Goal: Task Accomplishment & Management: Use online tool/utility

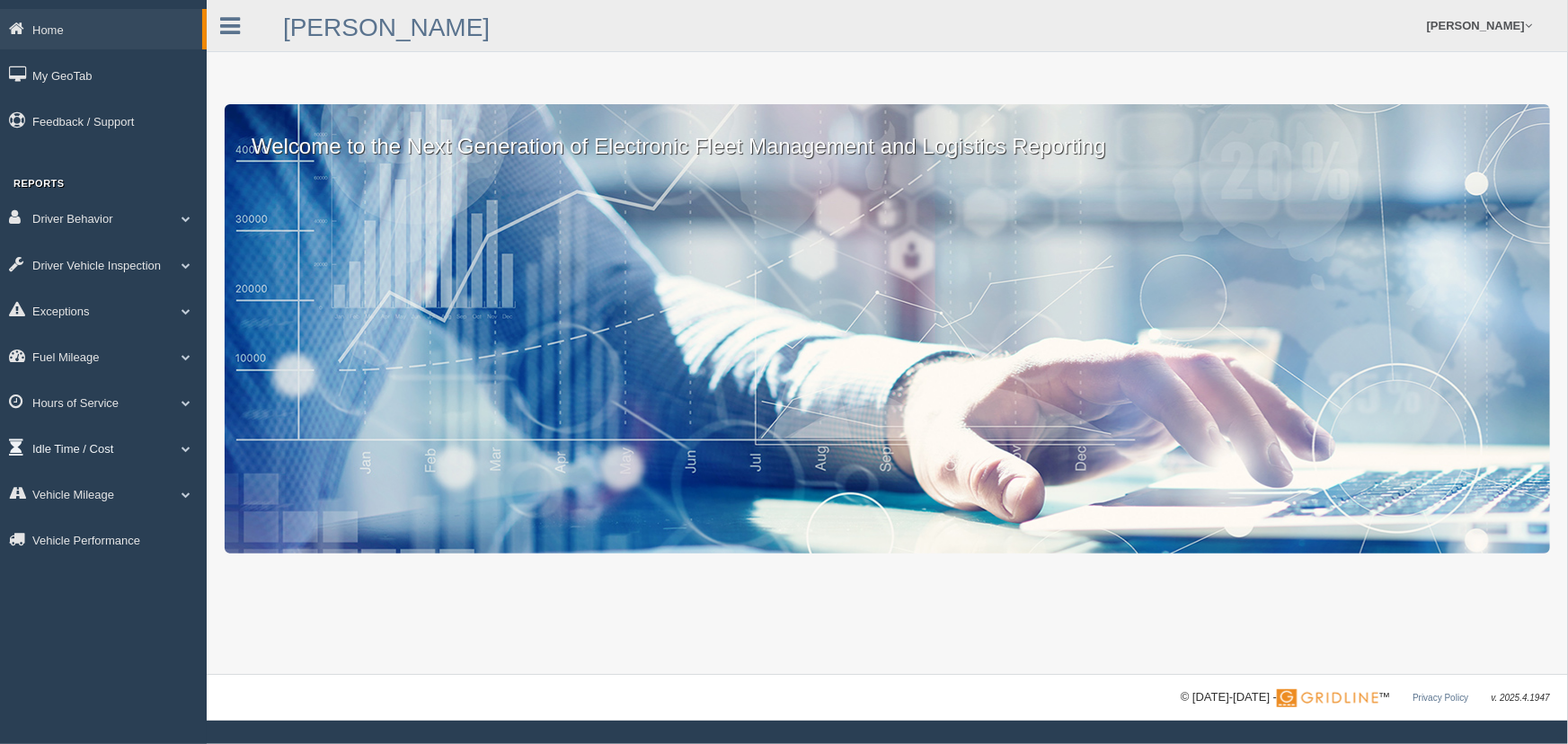
click at [175, 447] on span at bounding box center [186, 448] width 23 height 9
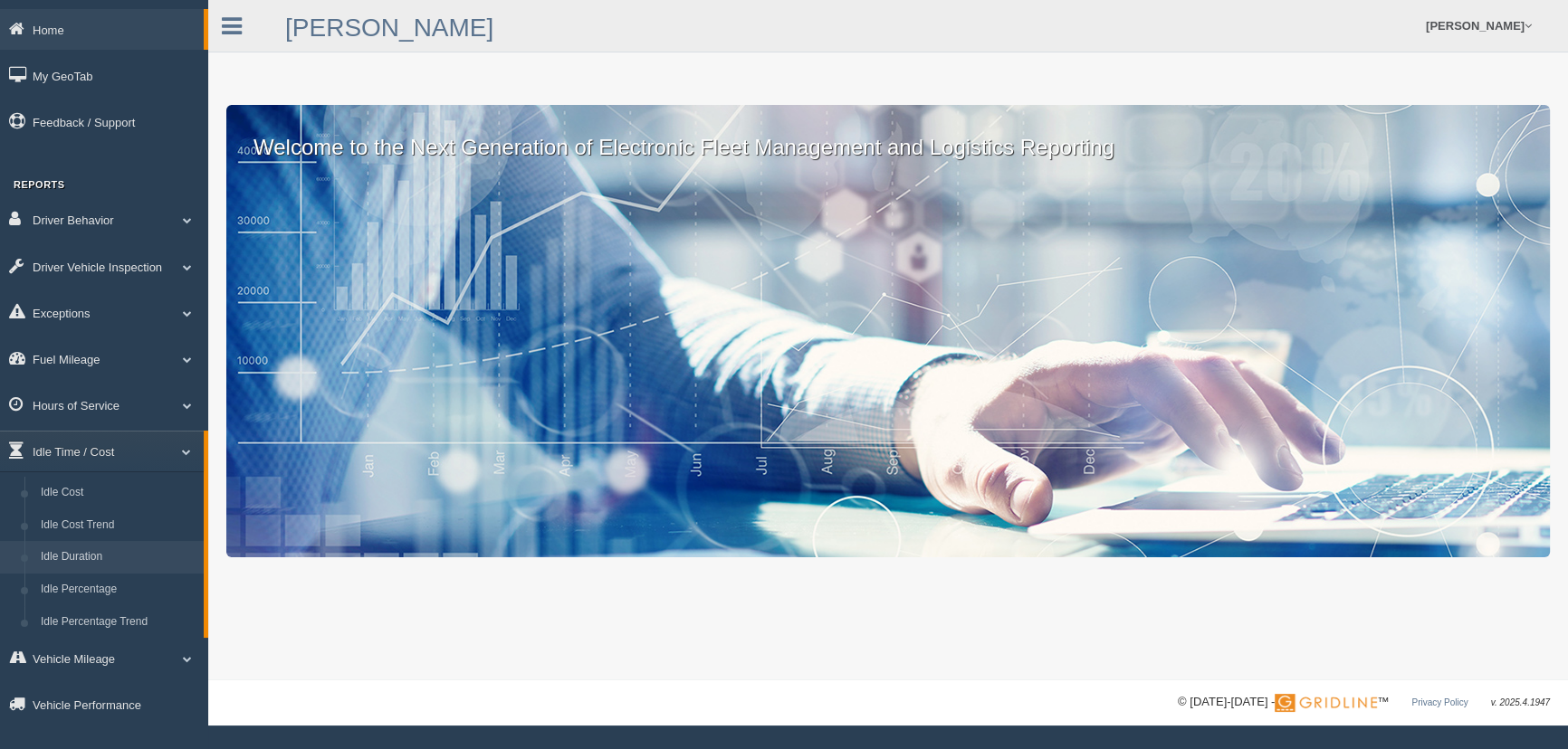
click at [93, 551] on link "Idle Duration" at bounding box center [117, 557] width 171 height 32
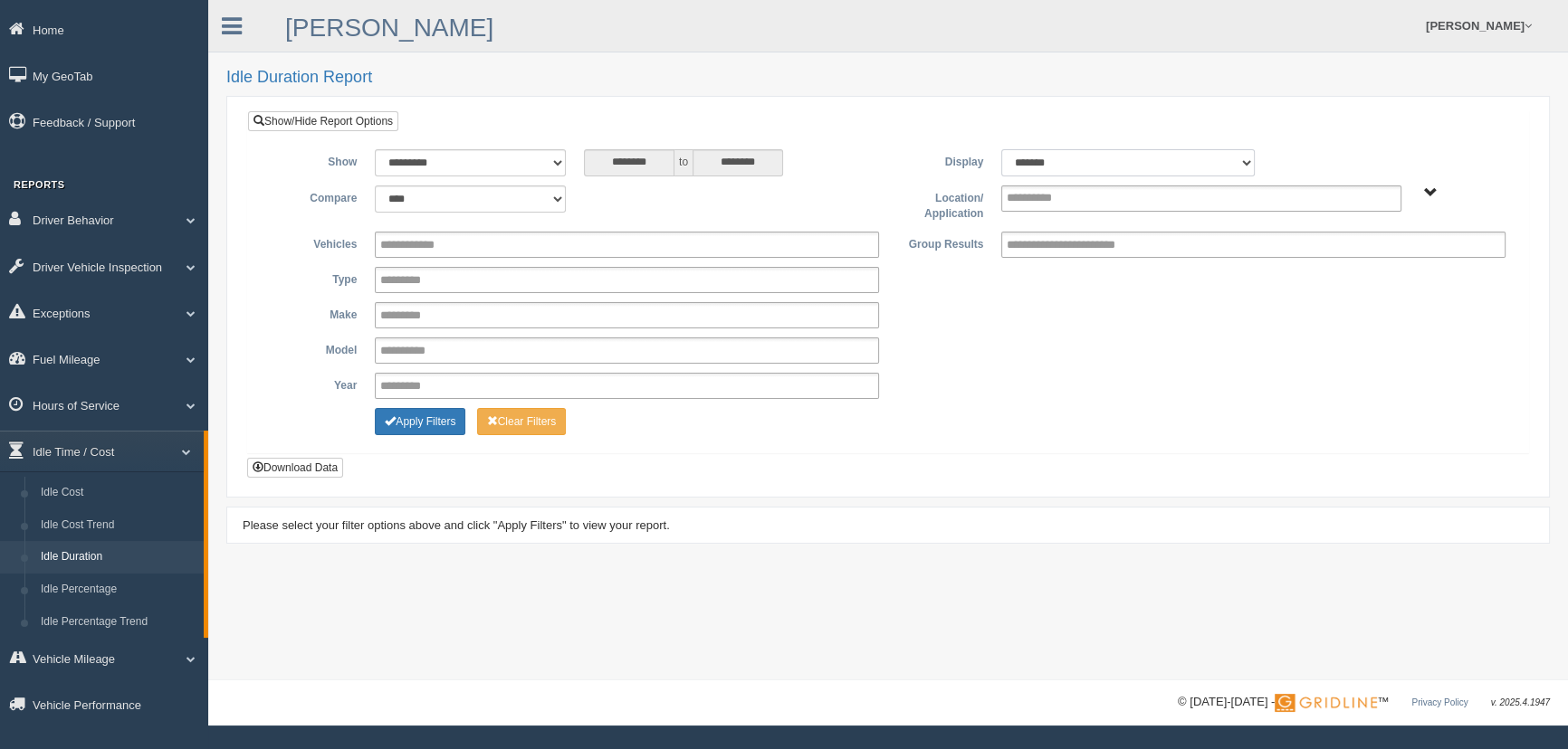
click at [1097, 153] on select "******* ******" at bounding box center [1128, 163] width 253 height 27
select select "**"
click at [1002, 150] on select "******* ******" at bounding box center [1128, 163] width 253 height 27
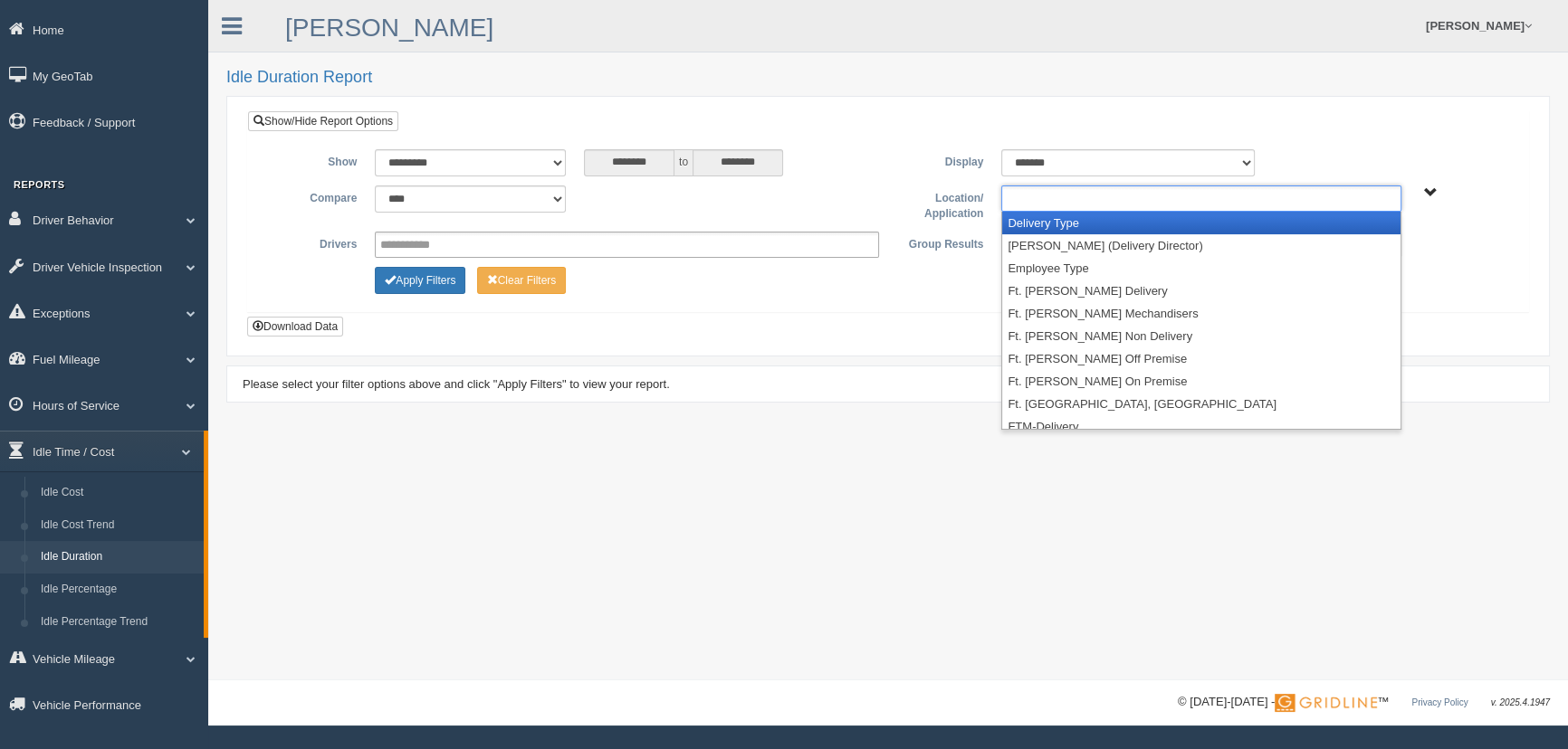
click at [1089, 201] on ul at bounding box center [1201, 198] width 399 height 26
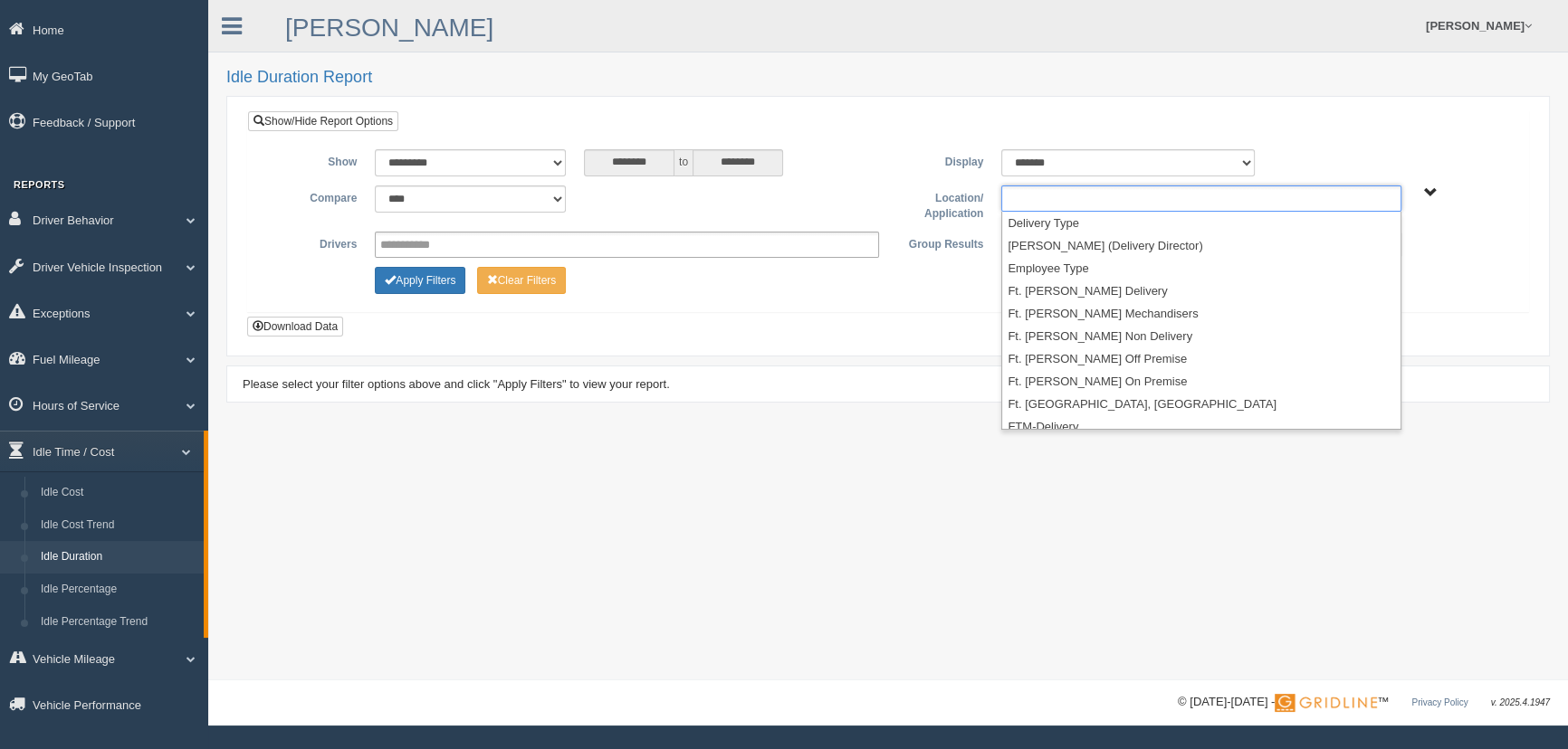
scroll to position [190, 0]
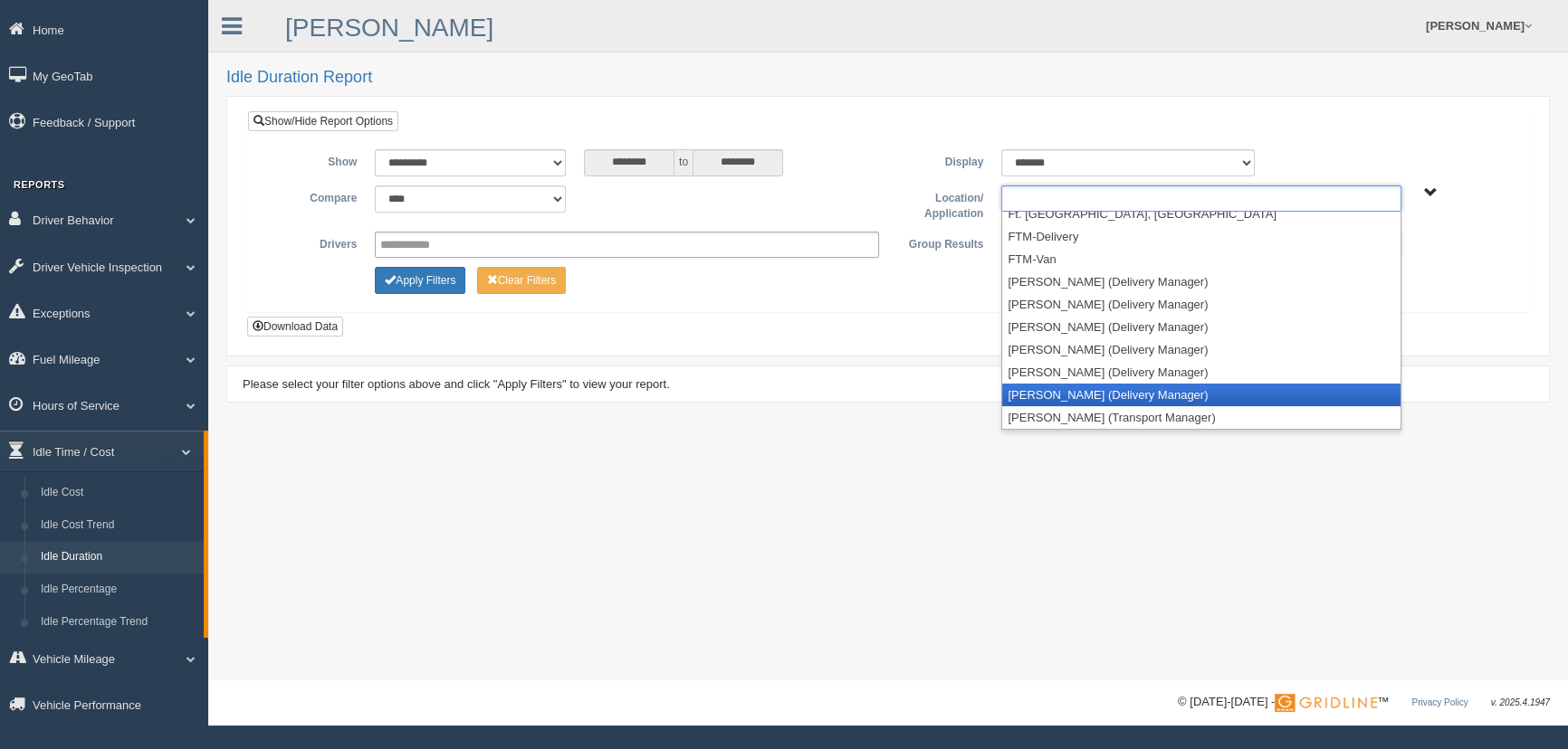
click at [1111, 392] on li "John Tinsley (Delivery Manager)" at bounding box center [1201, 394] width 397 height 22
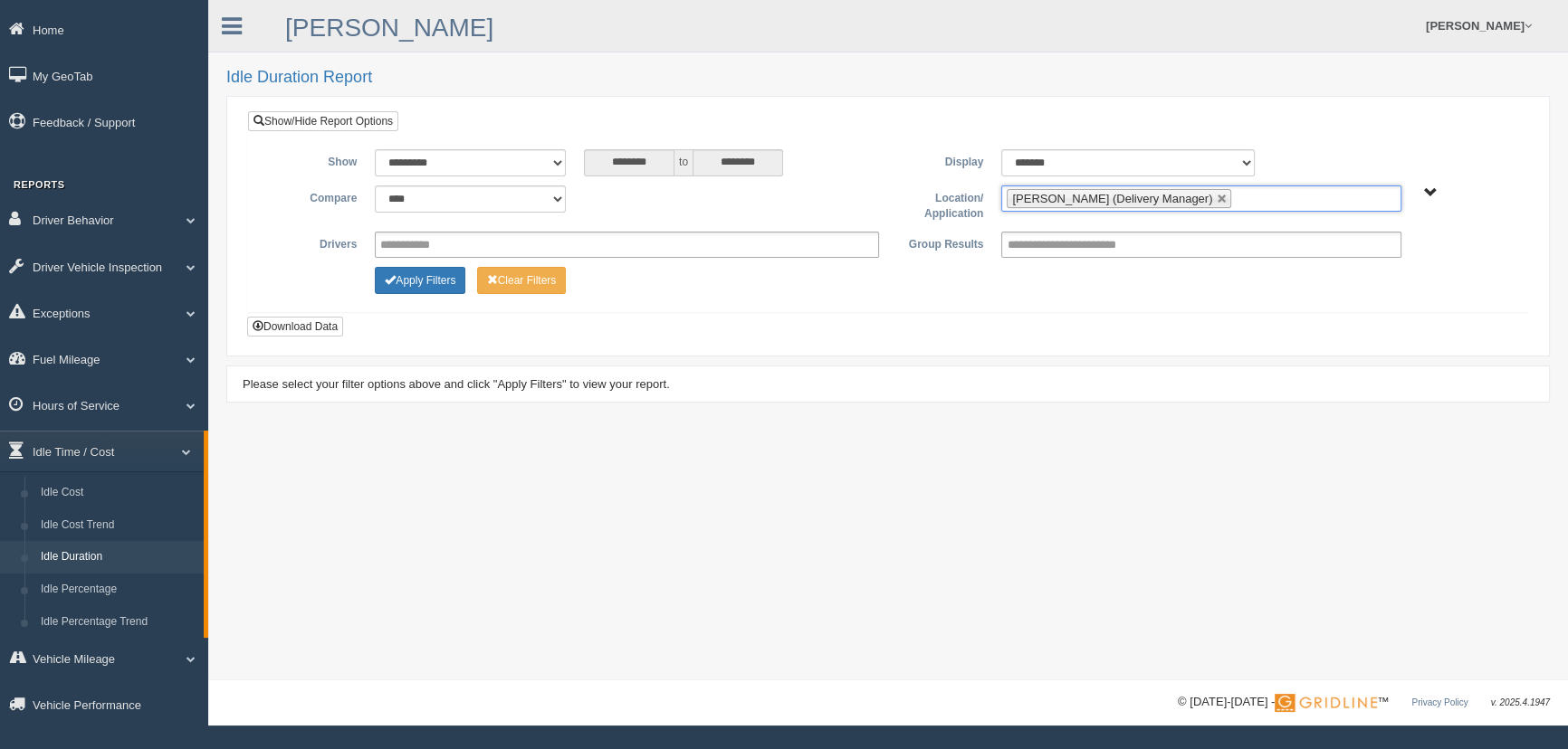
scroll to position [167, 0]
click at [1217, 195] on link at bounding box center [1222, 198] width 11 height 11
click at [1129, 198] on ul at bounding box center [1201, 198] width 399 height 26
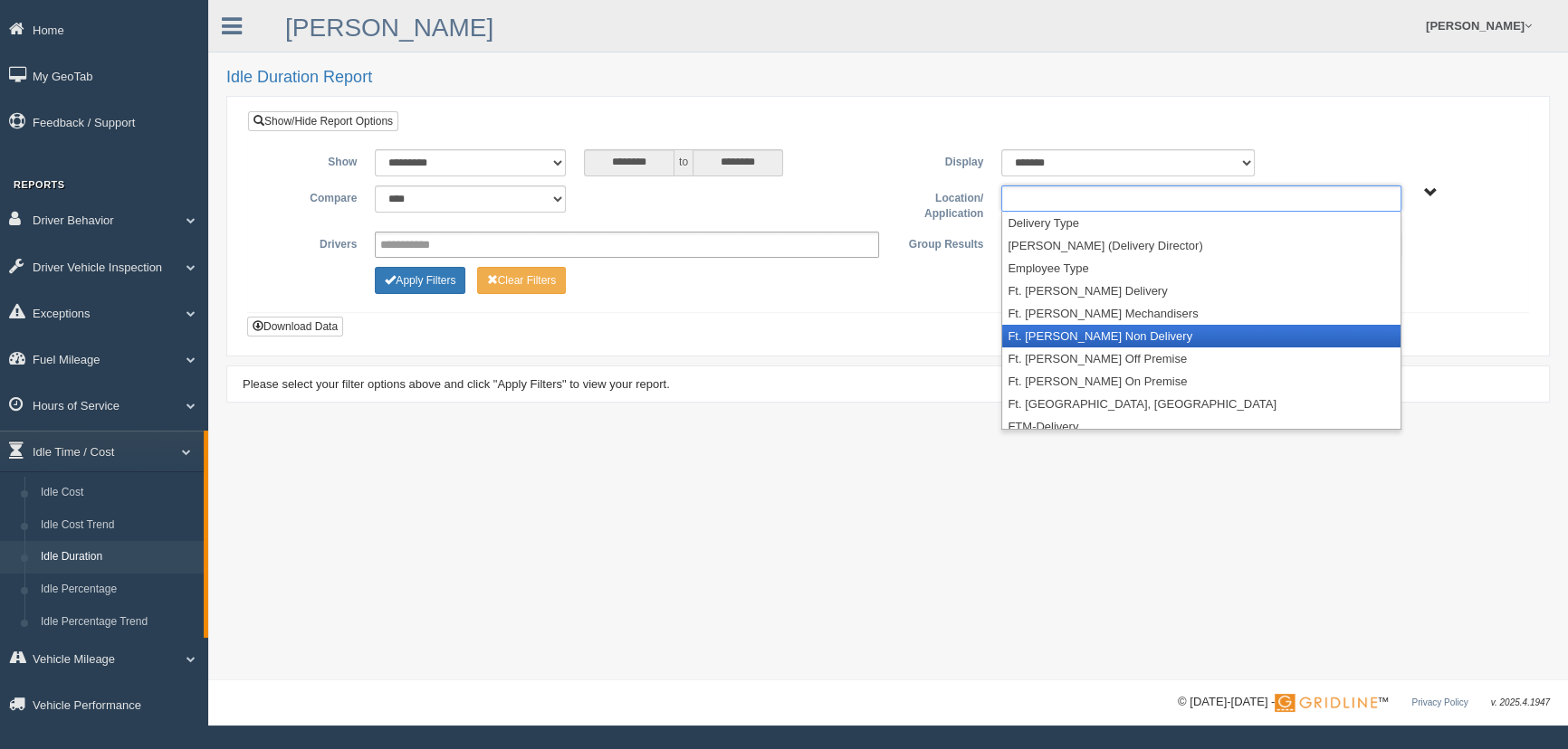
scroll to position [190, 0]
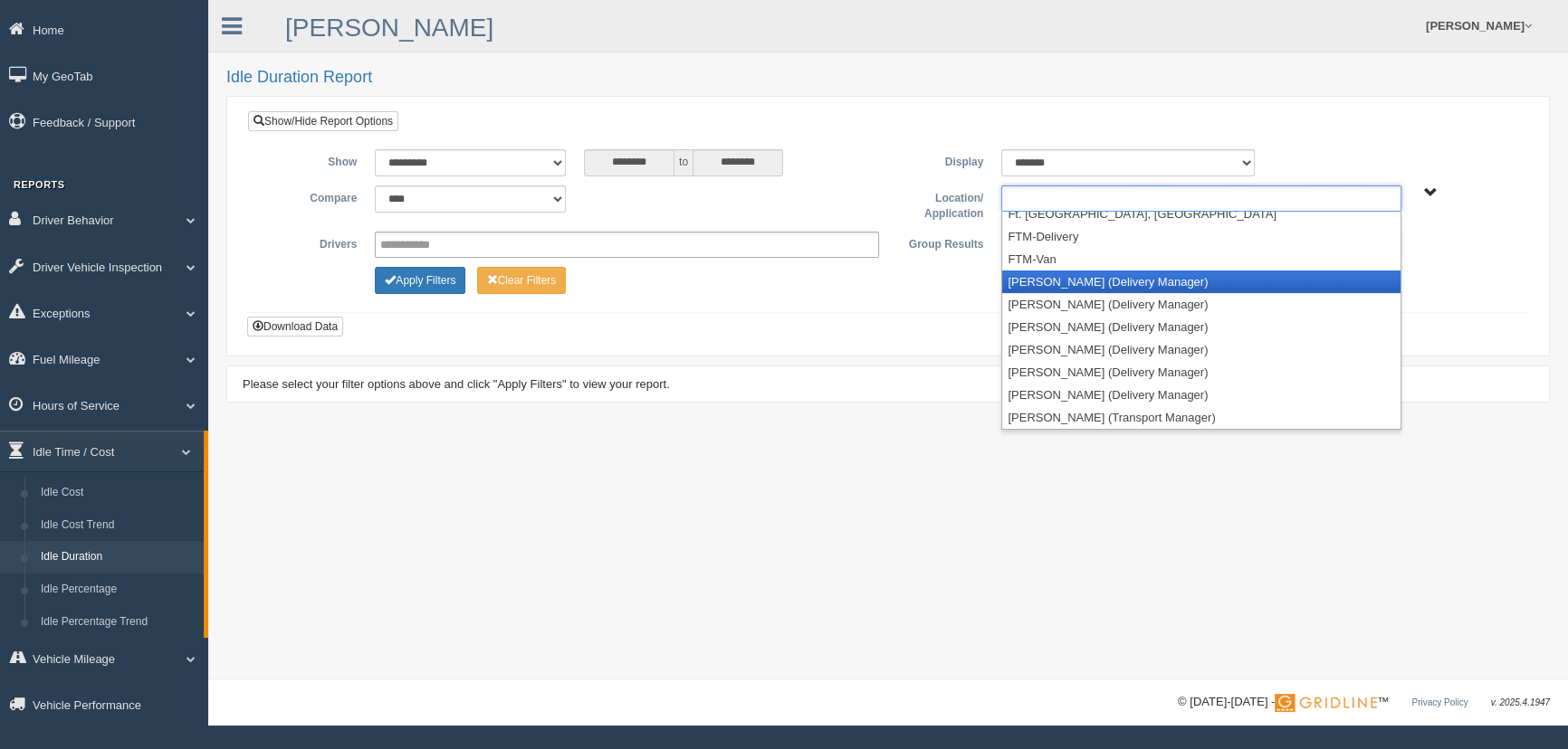
click at [1134, 285] on li "Jason Bentley (Delivery Manager)" at bounding box center [1201, 282] width 397 height 22
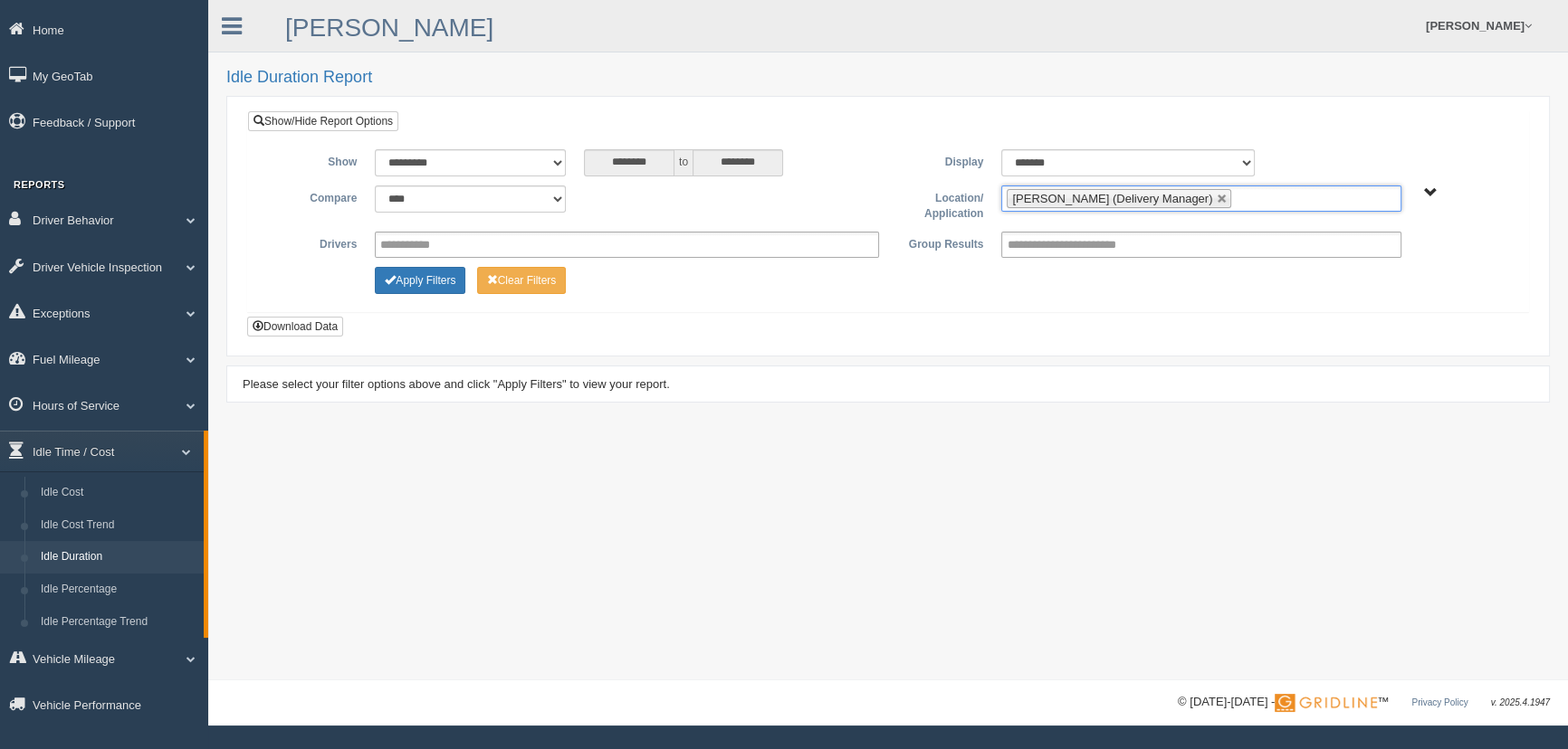
click at [1240, 195] on ul "Jason Bentley (Delivery Manager)" at bounding box center [1201, 198] width 399 height 26
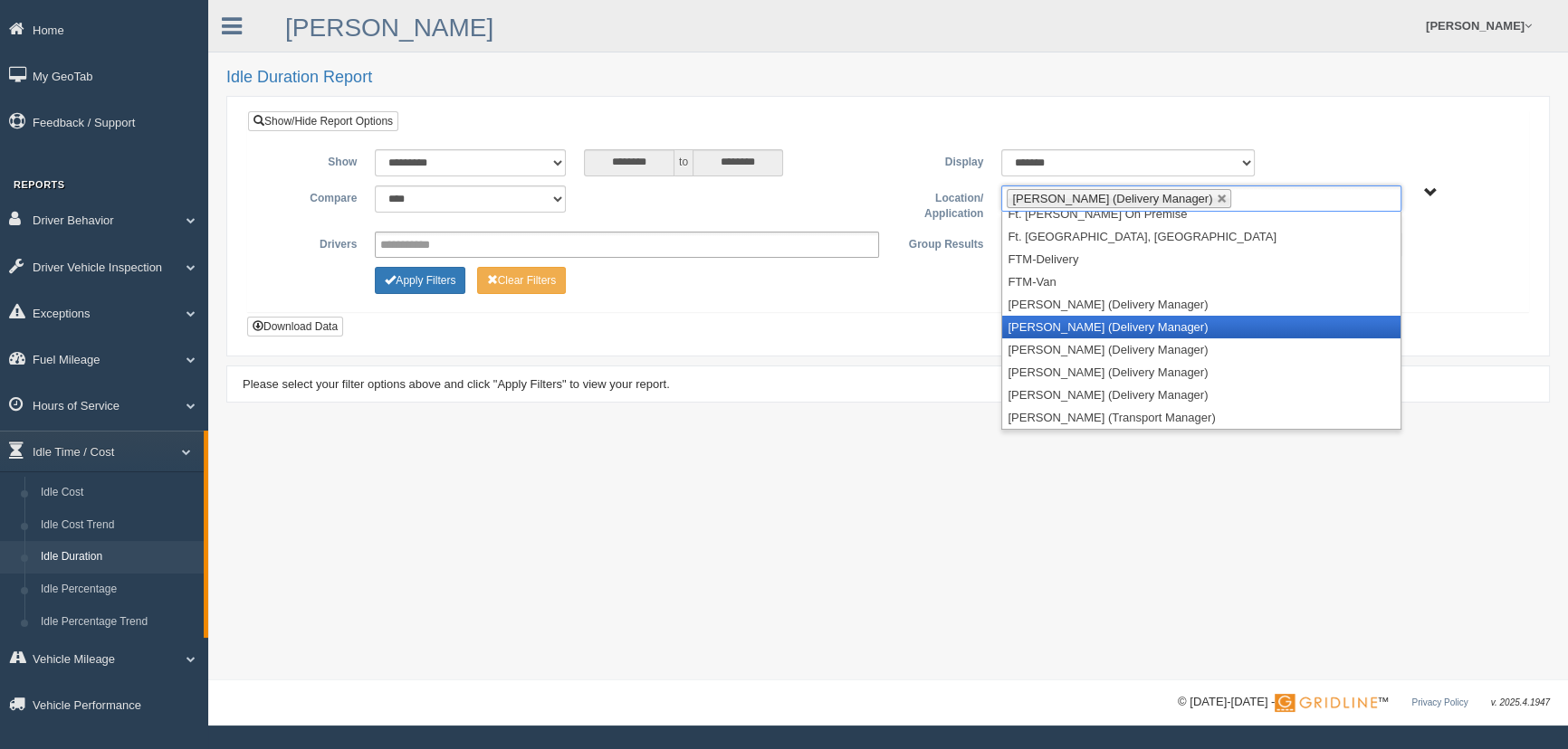
click at [1176, 322] on li "Jason Elliott (Delivery Manager)" at bounding box center [1201, 327] width 397 height 22
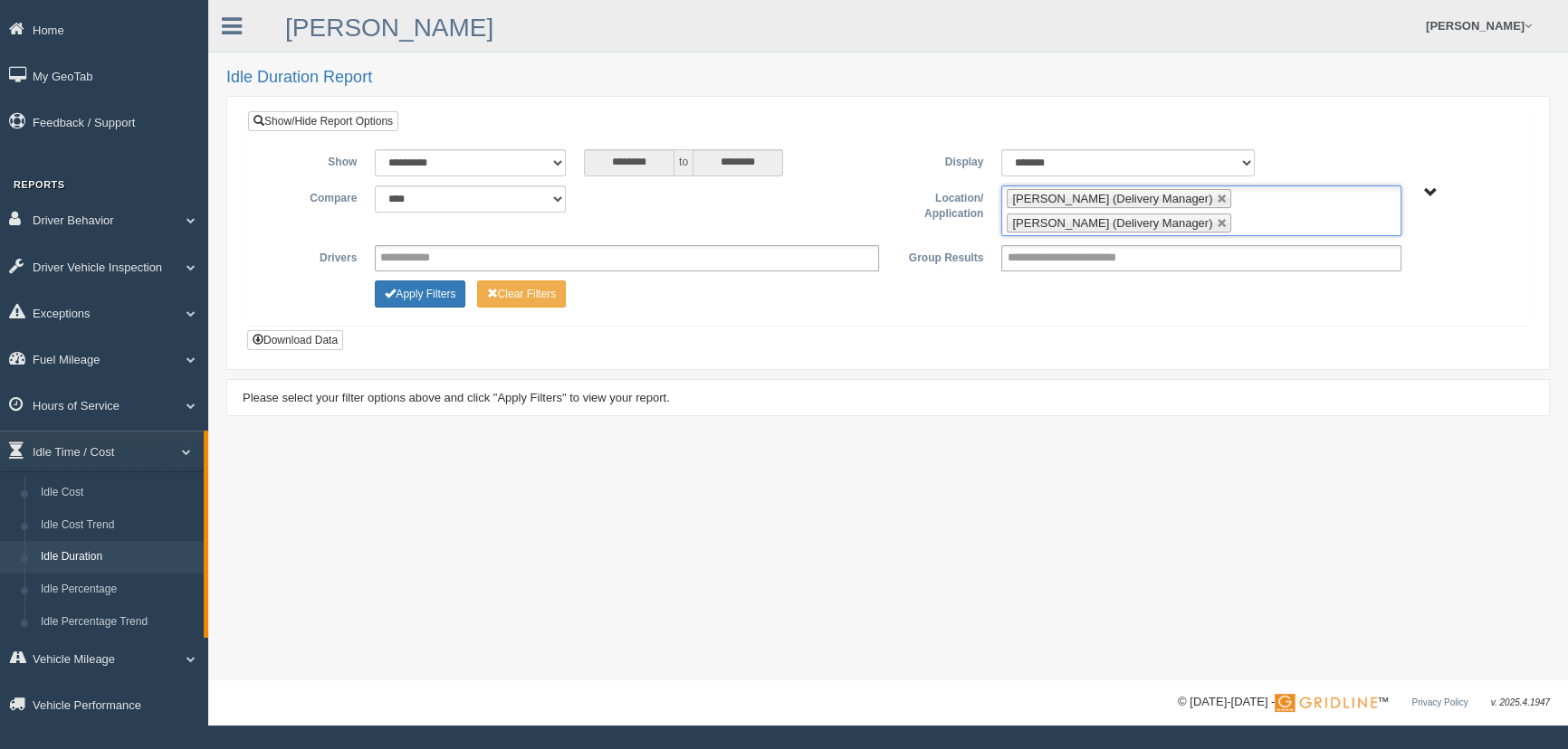
click at [1233, 198] on ul "Jason Bentley (Delivery Manager) Jason Elliott (Delivery Manager)" at bounding box center [1201, 211] width 399 height 51
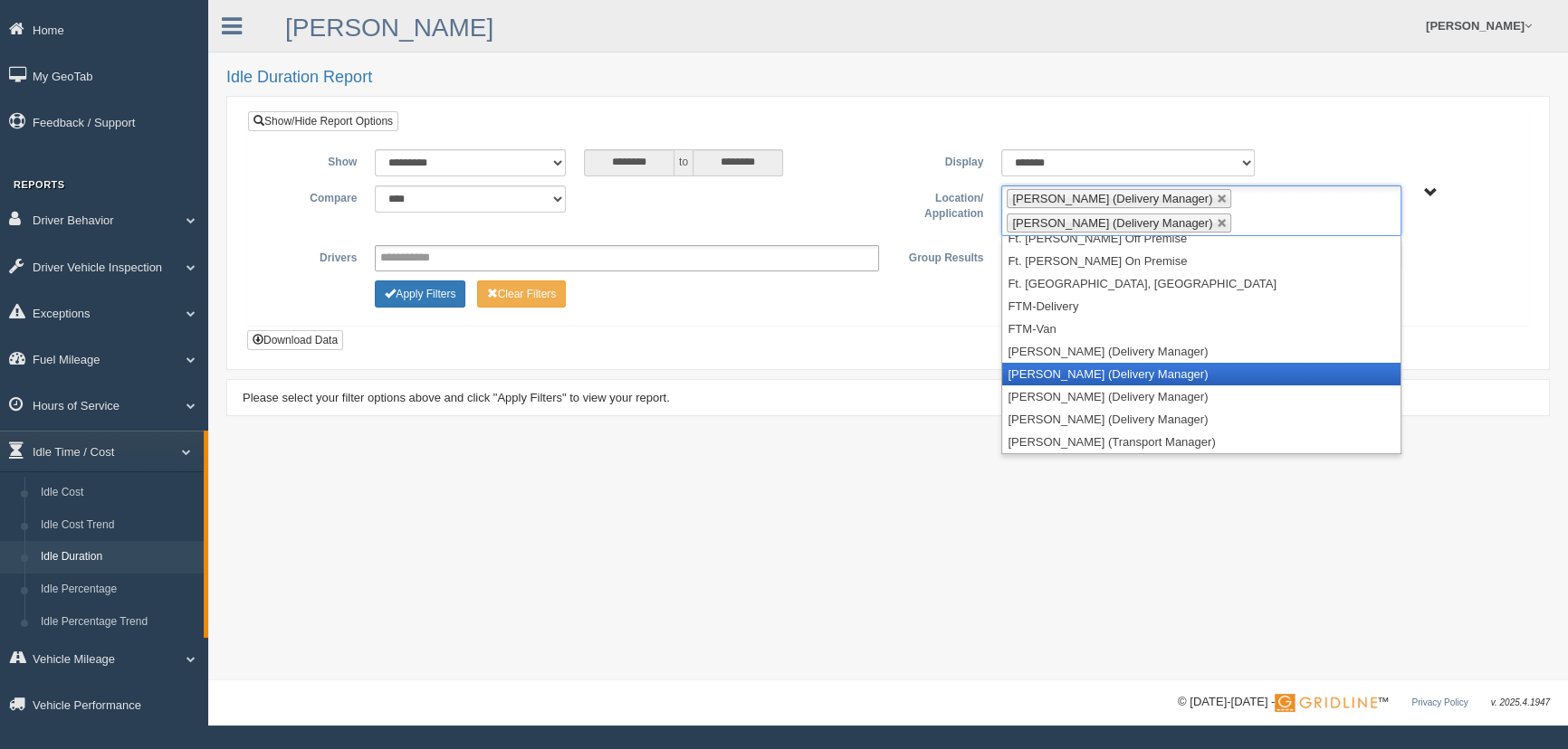
click at [1149, 368] on li "Jason Nightingale (Delivery Manager)" at bounding box center [1201, 374] width 397 height 22
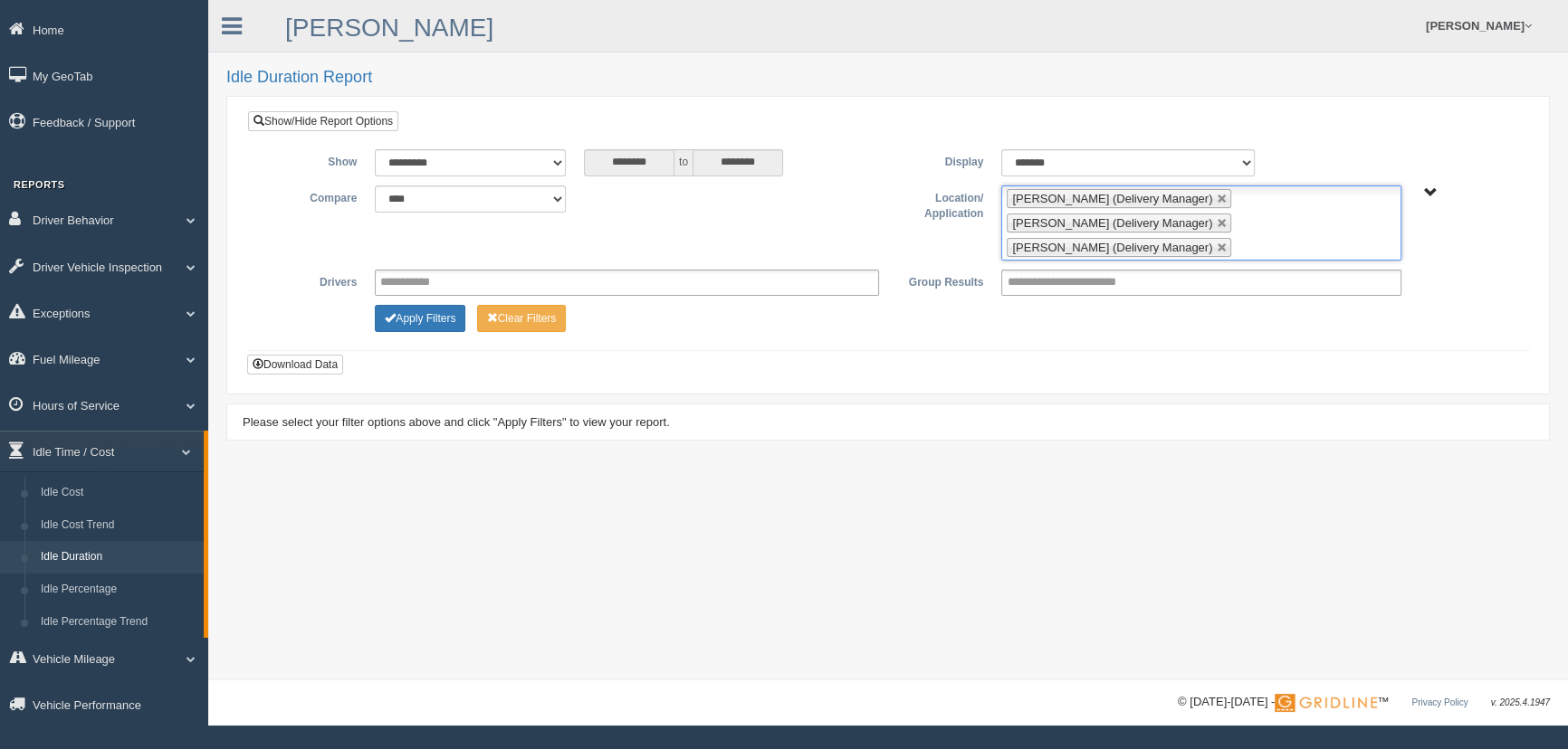
click at [1259, 233] on ul "Jason Bentley (Delivery Manager) Jason Elliott (Delivery Manager) Jason Nightin…" at bounding box center [1201, 223] width 399 height 75
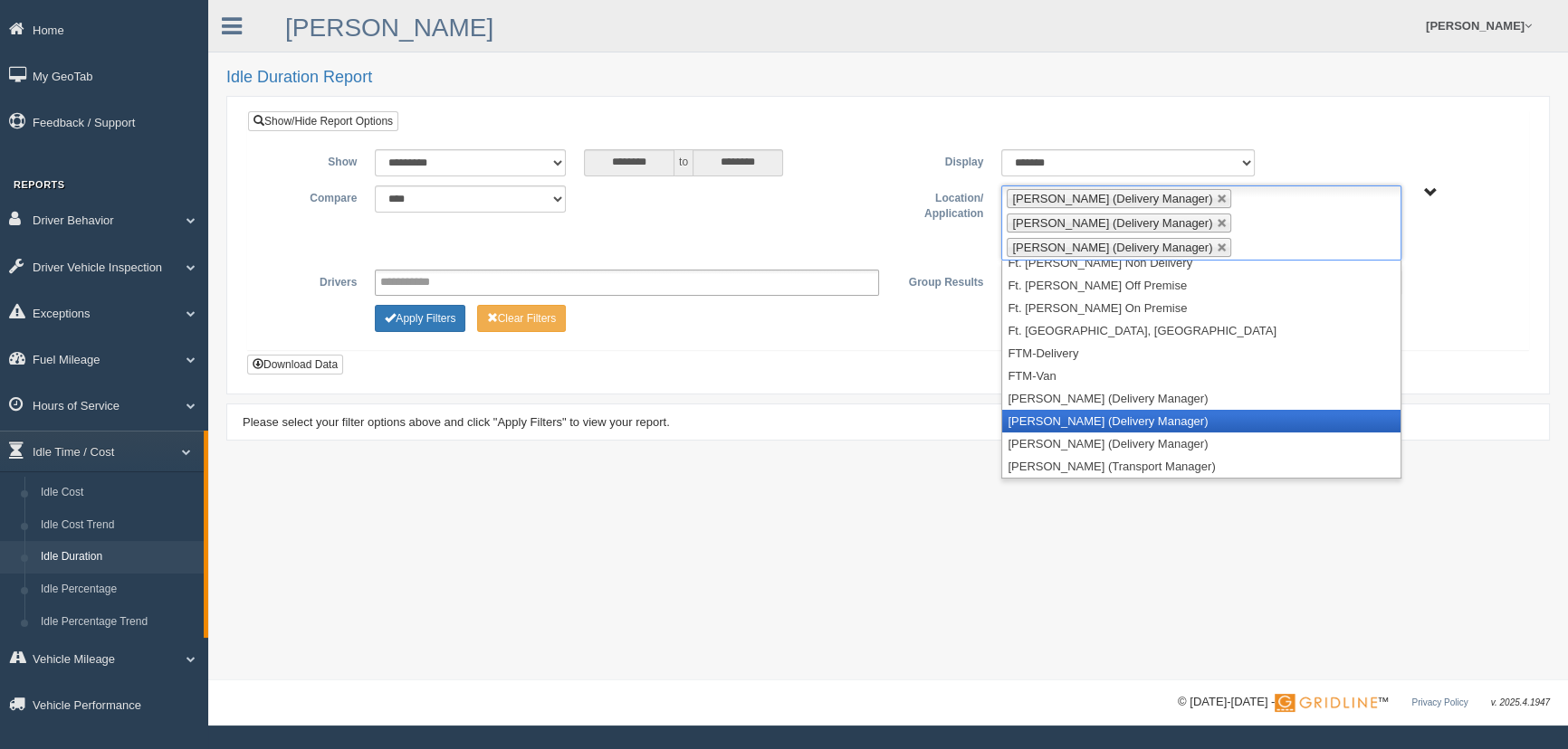
click at [1098, 418] on li "John Dennison (Delivery Manager)" at bounding box center [1201, 420] width 397 height 22
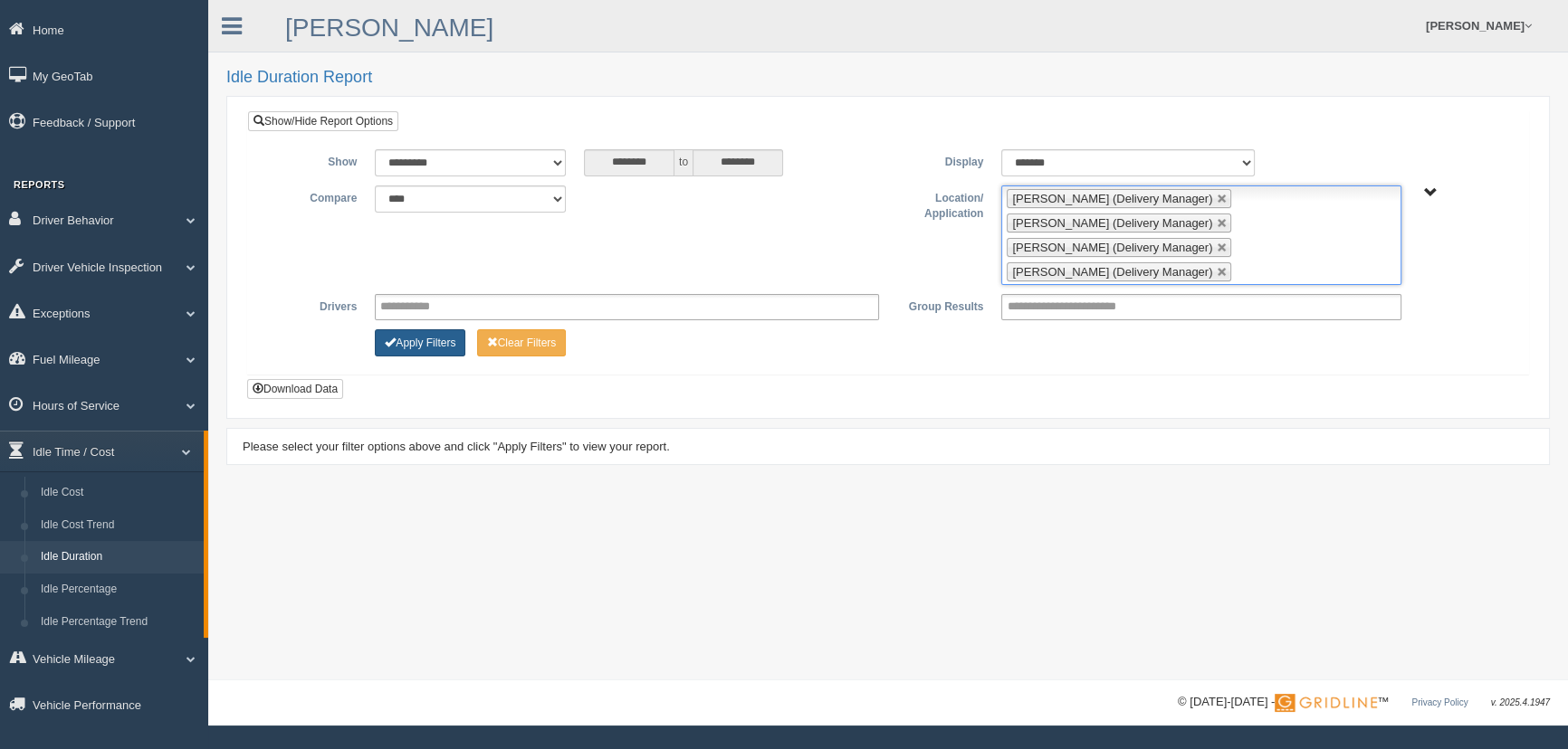
click at [443, 335] on button "Apply Filters" at bounding box center [420, 343] width 91 height 27
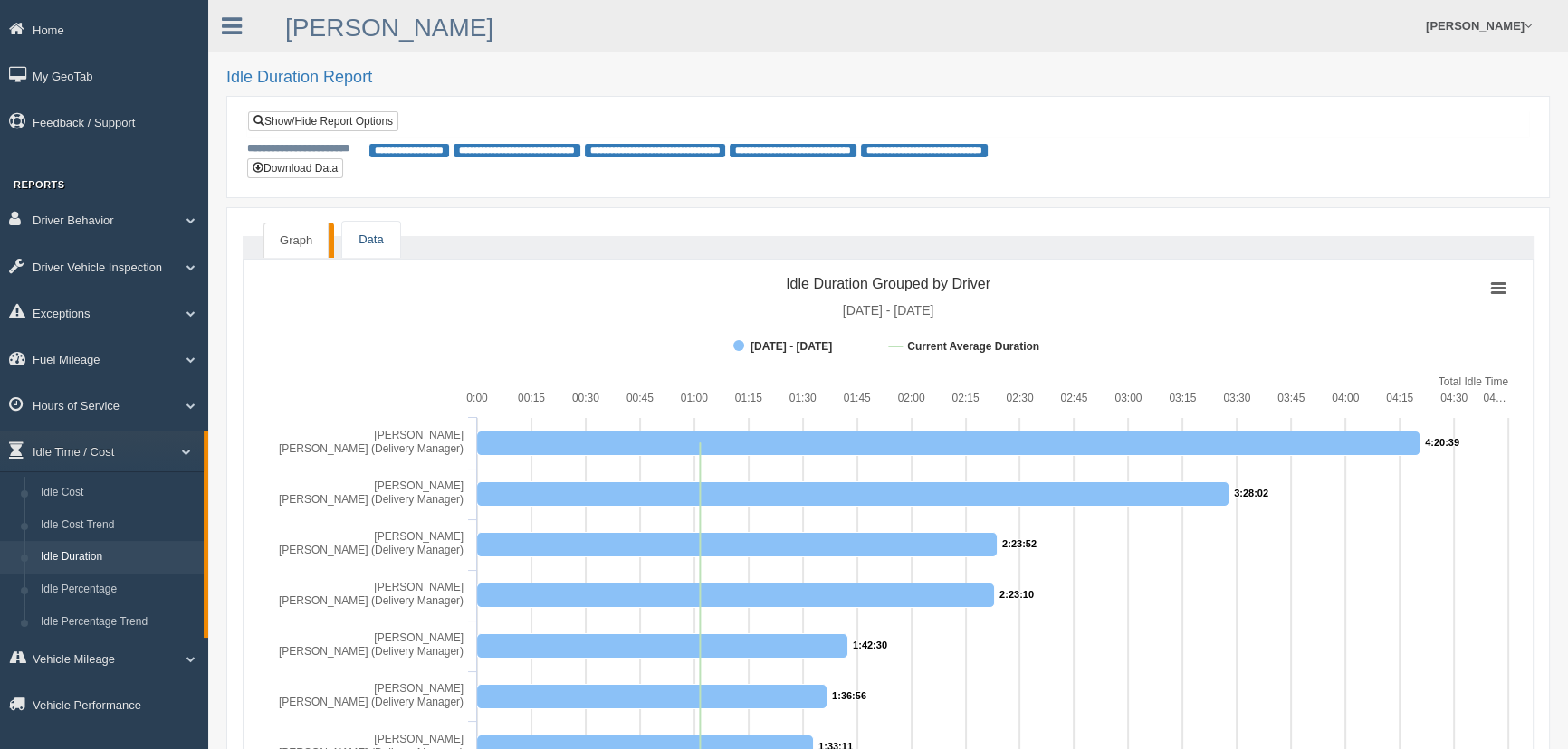
click at [374, 227] on link "Data" at bounding box center [371, 241] width 57 height 37
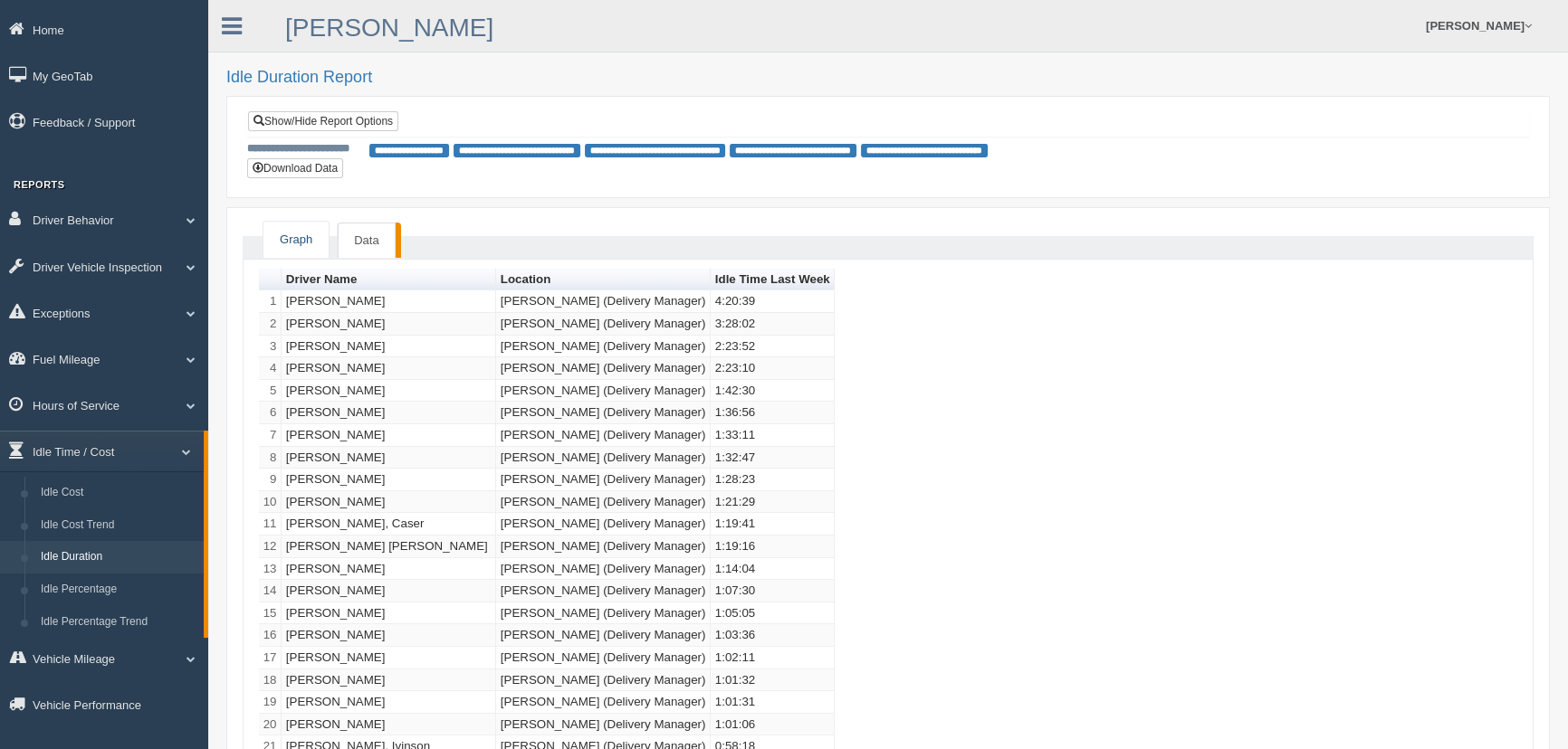
click at [295, 231] on link "Graph" at bounding box center [295, 241] width 66 height 37
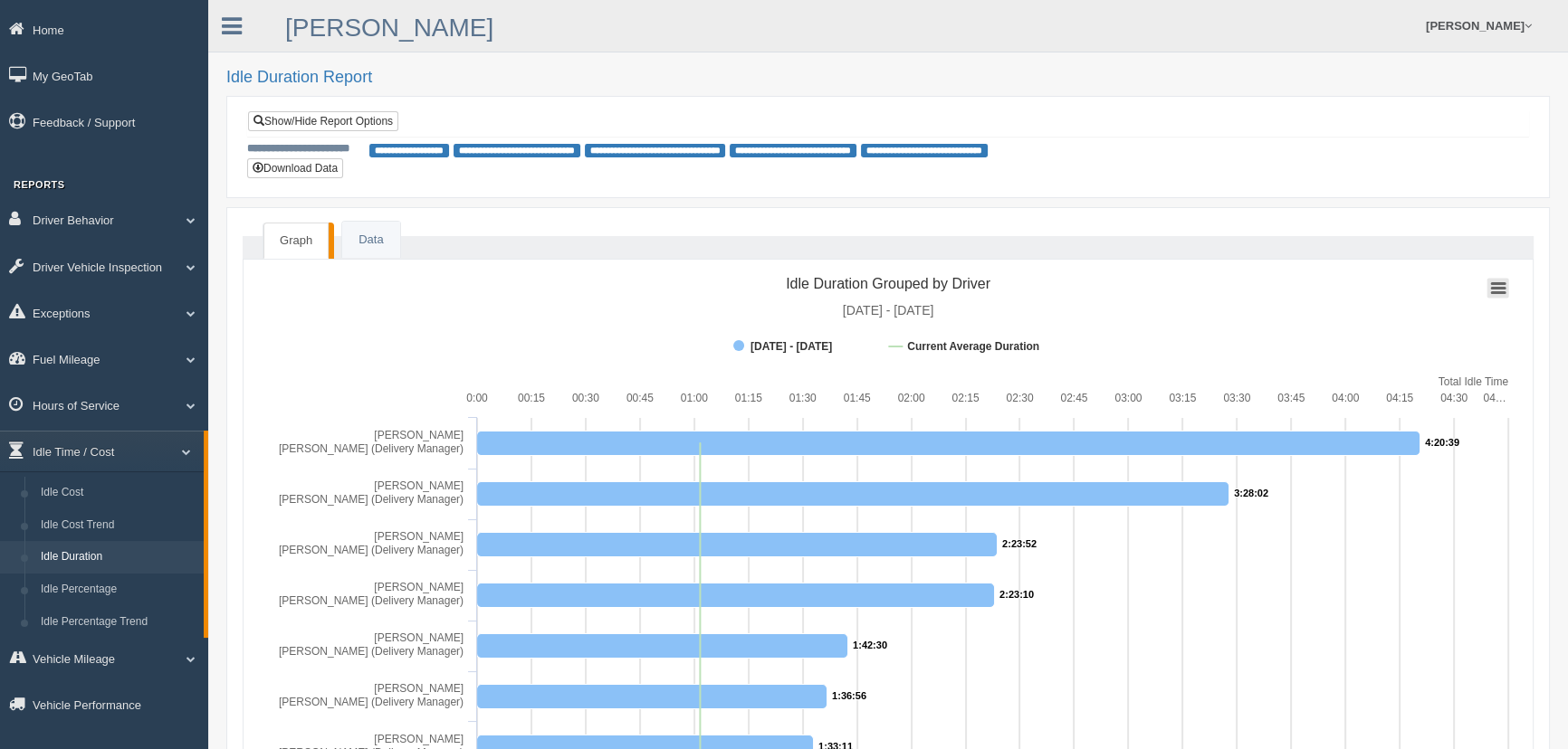
click at [1493, 286] on icon at bounding box center [1499, 287] width 13 height 9
click at [258, 165] on span at bounding box center [257, 167] width 11 height 11
